Goal: Complete application form

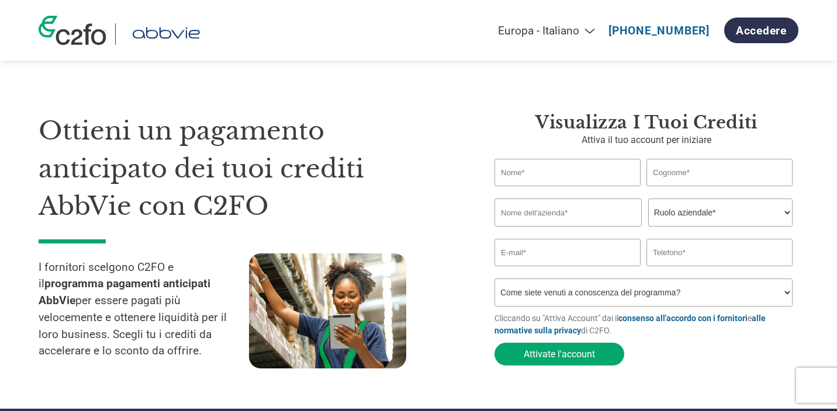
select select "it-IT"
click at [553, 178] on input "text" at bounding box center [567, 172] width 146 height 27
type input "Alessia"
type input "[PERSON_NAME]"
type input "Adin Congress s.r.l.s."
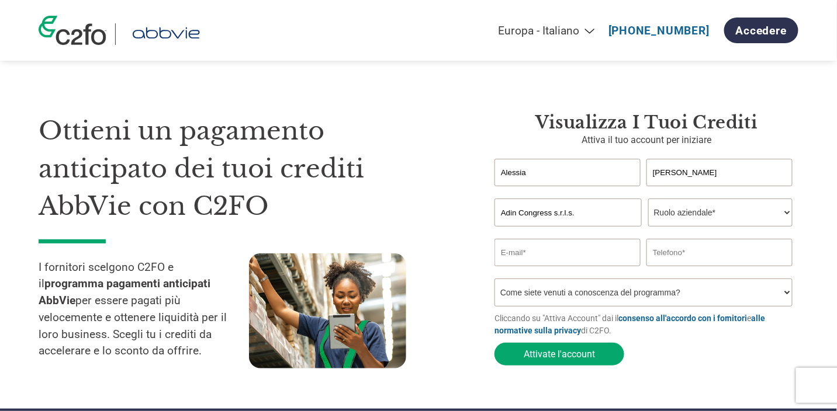
type input "[EMAIL_ADDRESS][DOMAIN_NAME]"
type input "3394780076"
click at [693, 205] on select "Ruolo aziendale* CFO Controllore finanziario Gestore crediti Direttore finanzia…" at bounding box center [720, 213] width 144 height 28
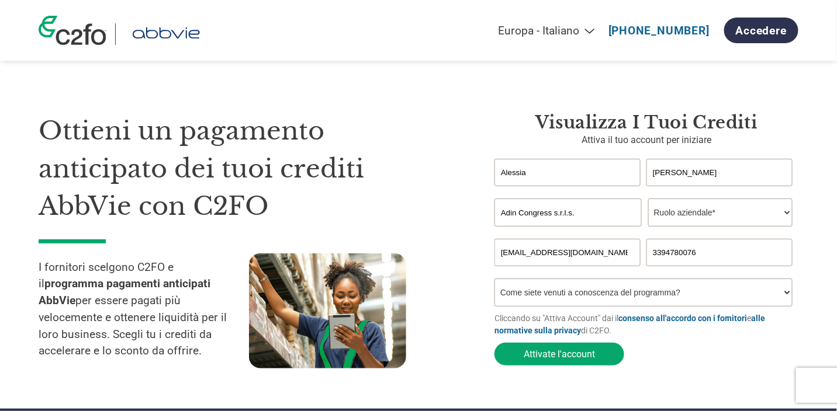
click at [734, 207] on select "Ruolo aziendale* CFO Controllore finanziario Gestore crediti Direttore finanzia…" at bounding box center [720, 213] width 144 height 28
select select "OWNER_FOUNDER"
click at [648, 199] on select "Ruolo aziendale* CFO Controllore finanziario Gestore crediti Direttore finanzia…" at bounding box center [720, 213] width 144 height 28
click at [700, 289] on select "Come siete venuti a conoscenza del programma? Abbiamo ricevuto una lettera Tram…" at bounding box center [643, 293] width 298 height 28
select select "Email"
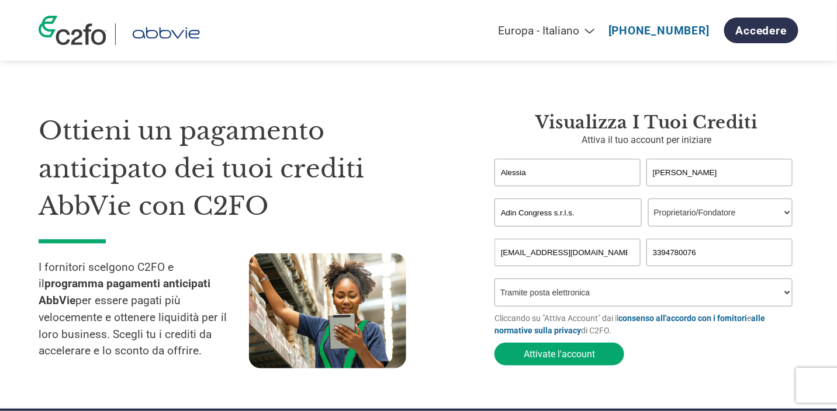
click at [494, 280] on select "Come siete venuti a conoscenza del programma? Abbiamo ricevuto una lettera Tram…" at bounding box center [643, 293] width 298 height 28
click at [566, 356] on button "Attivate l'account" at bounding box center [559, 354] width 130 height 23
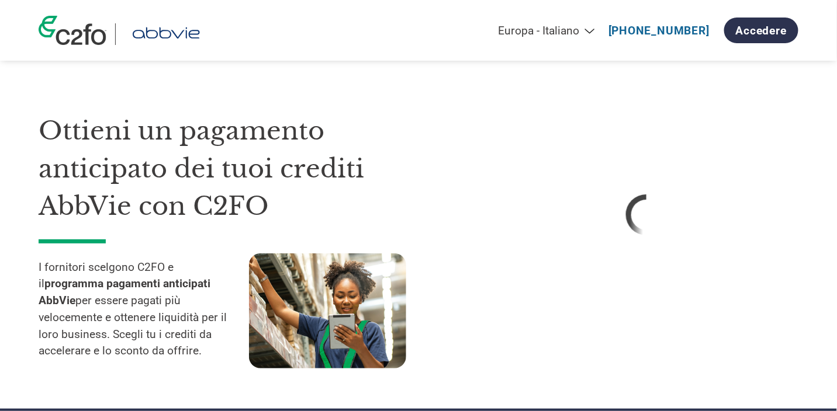
select select "it-IT"
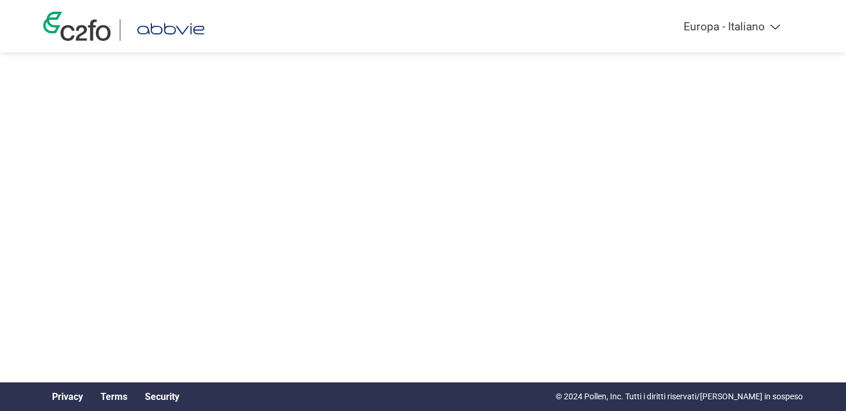
select select "it-IT"
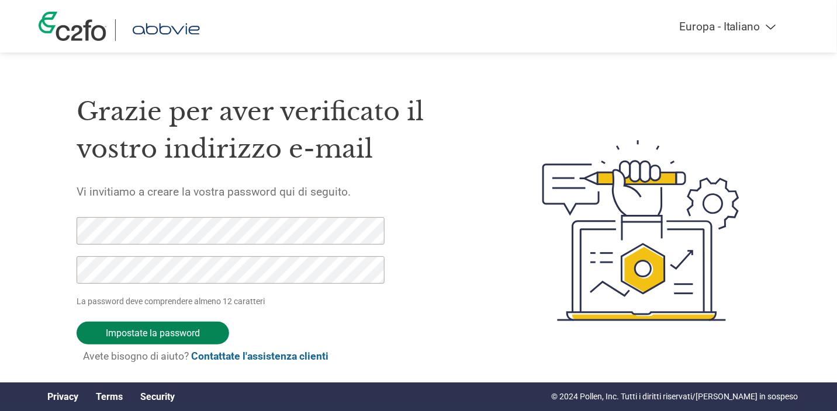
click at [136, 331] on input "Impostate la password" at bounding box center [153, 333] width 152 height 23
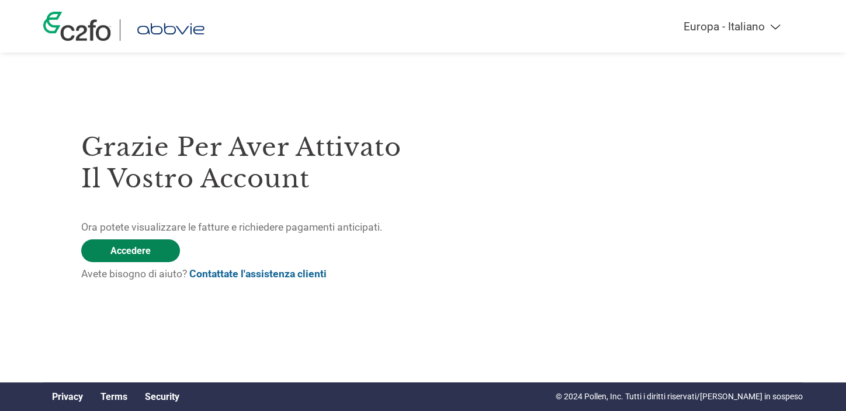
click at [127, 252] on link "Accedere" at bounding box center [130, 251] width 99 height 23
